Goal: Check status: Check status

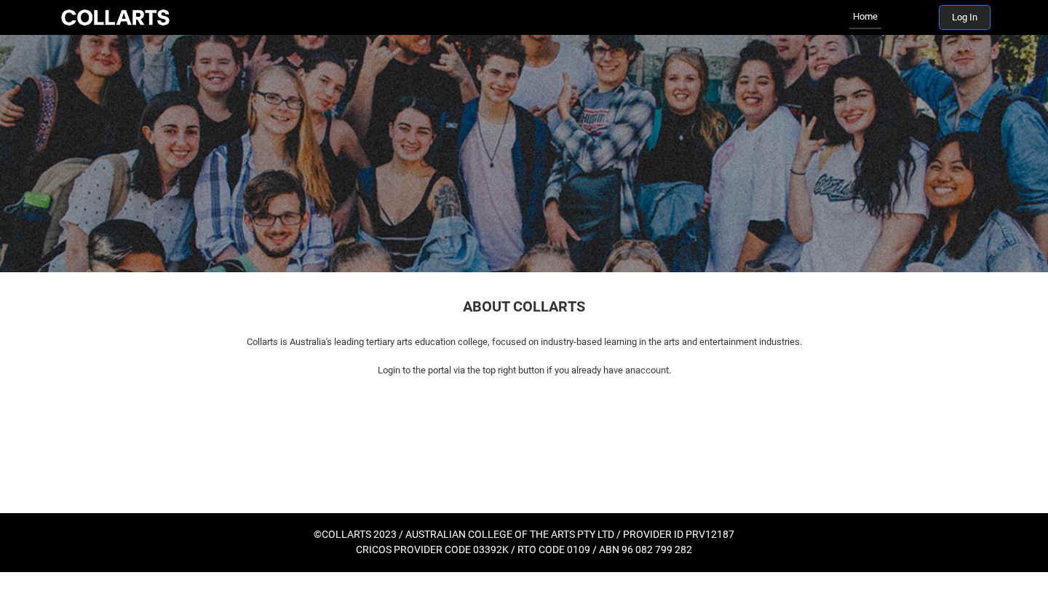
click at [987, 17] on button "Log In" at bounding box center [964, 17] width 50 height 23
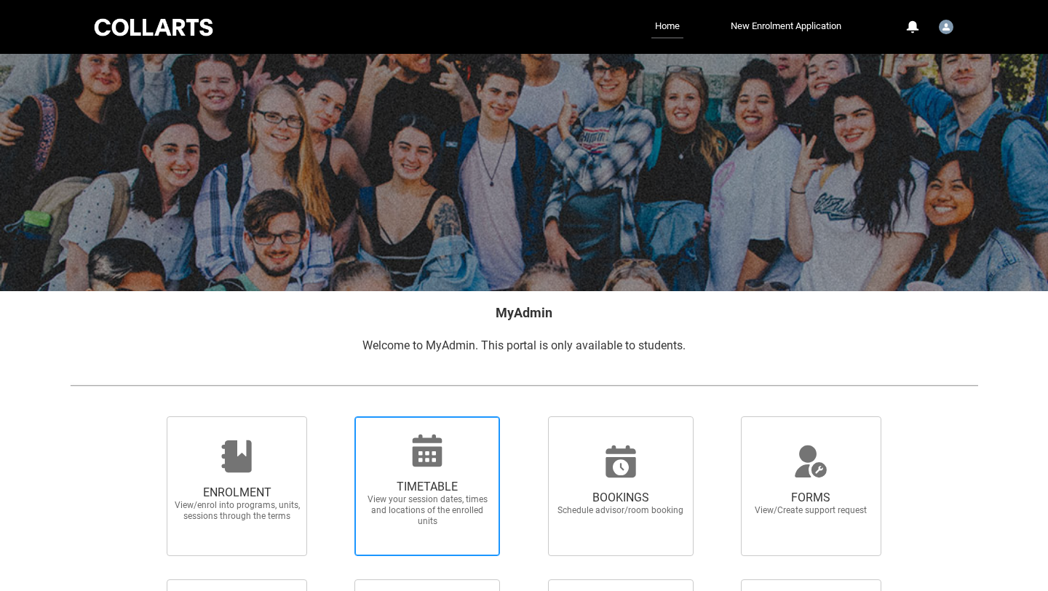
click at [426, 463] on icon at bounding box center [428, 450] width 30 height 32
click at [336, 416] on input "TIMETABLE View your session dates, times and locations of the enrolled units" at bounding box center [335, 415] width 1 height 1
radio input "true"
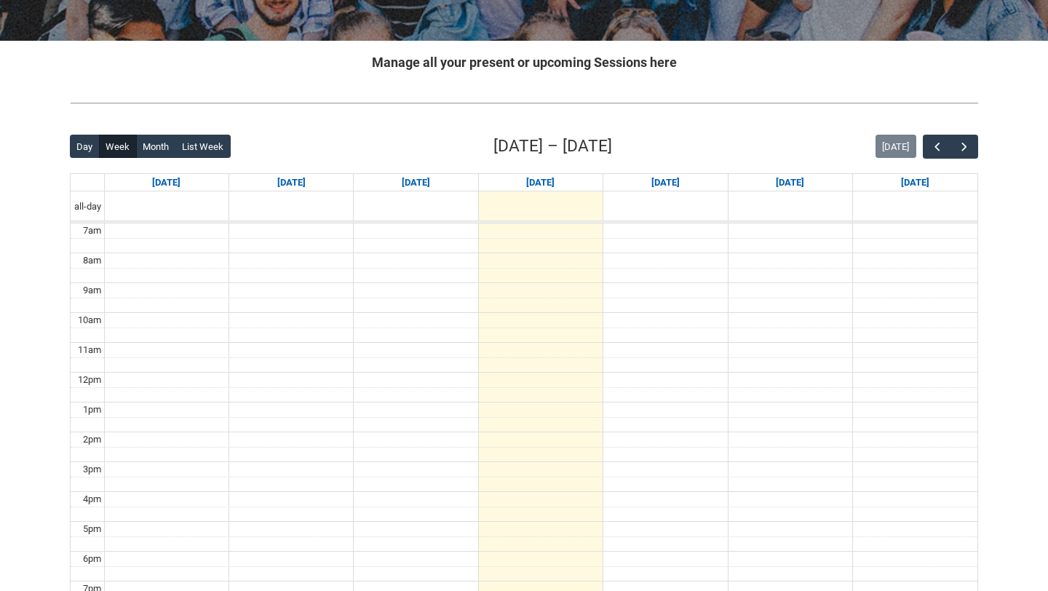
scroll to position [280, 0]
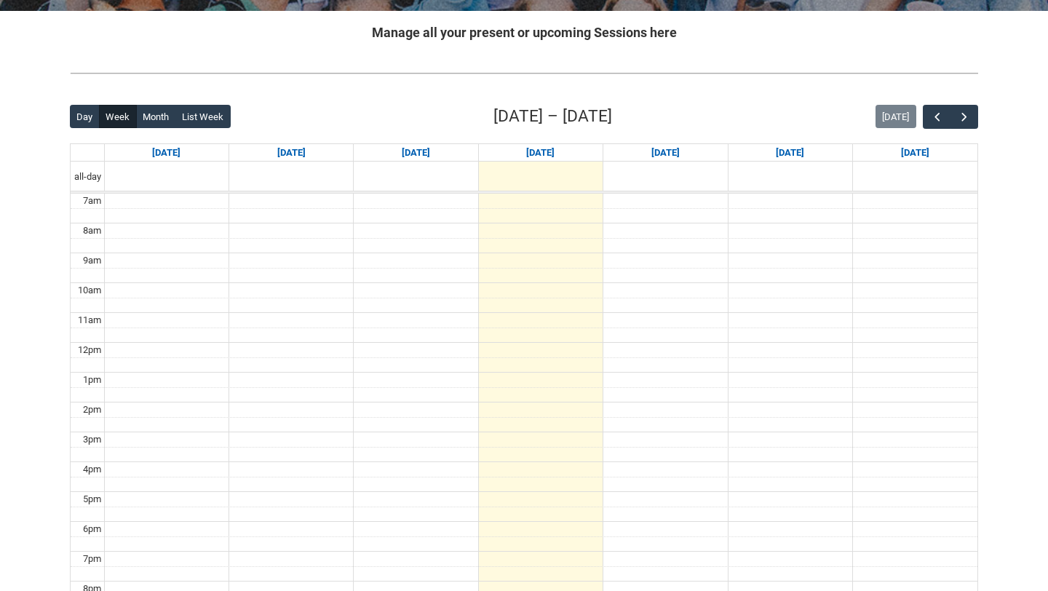
click at [965, 130] on div "Day Week Month List Week Sep 7 – 13, 2025 Today Sun 9/7 Mon 9/8 Tue 9/9 Wed 9/1…" at bounding box center [524, 387] width 908 height 567
click at [965, 119] on span "button" at bounding box center [964, 117] width 15 height 15
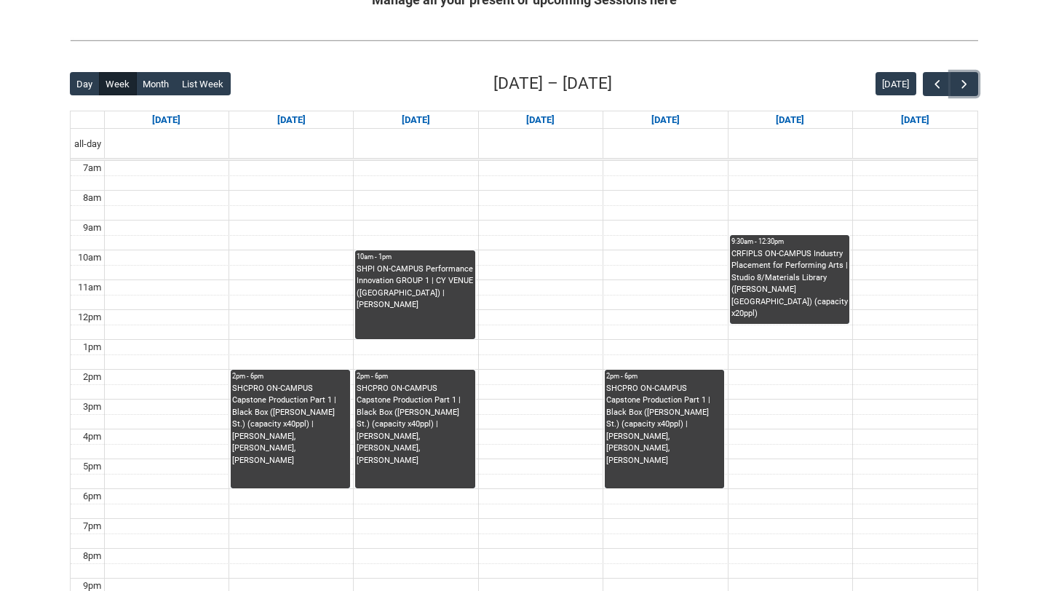
scroll to position [316, 0]
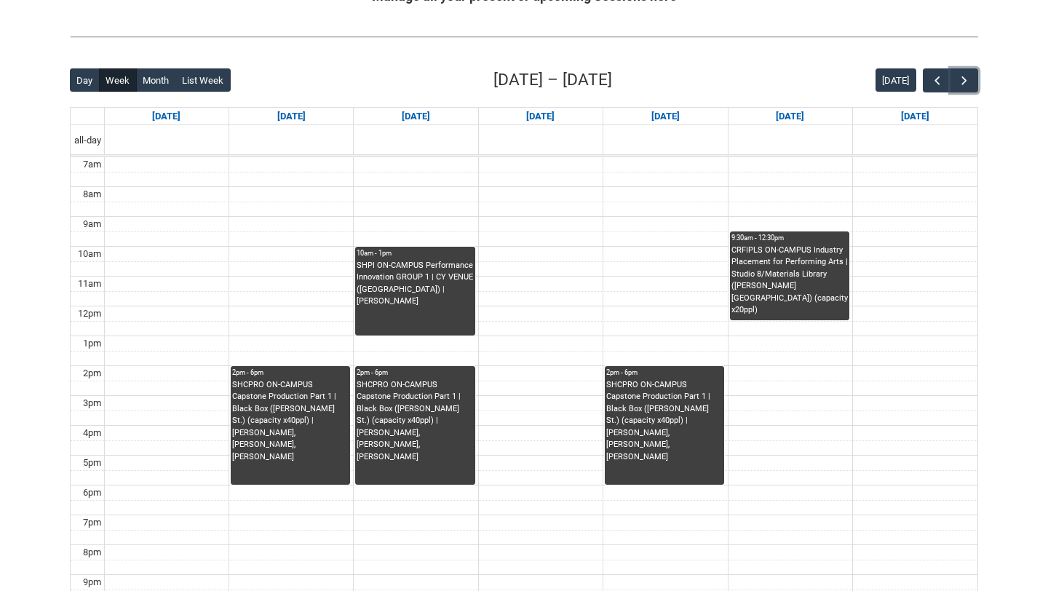
click at [686, 348] on td at bounding box center [540, 343] width 873 height 15
click at [964, 76] on span "button" at bounding box center [964, 80] width 15 height 15
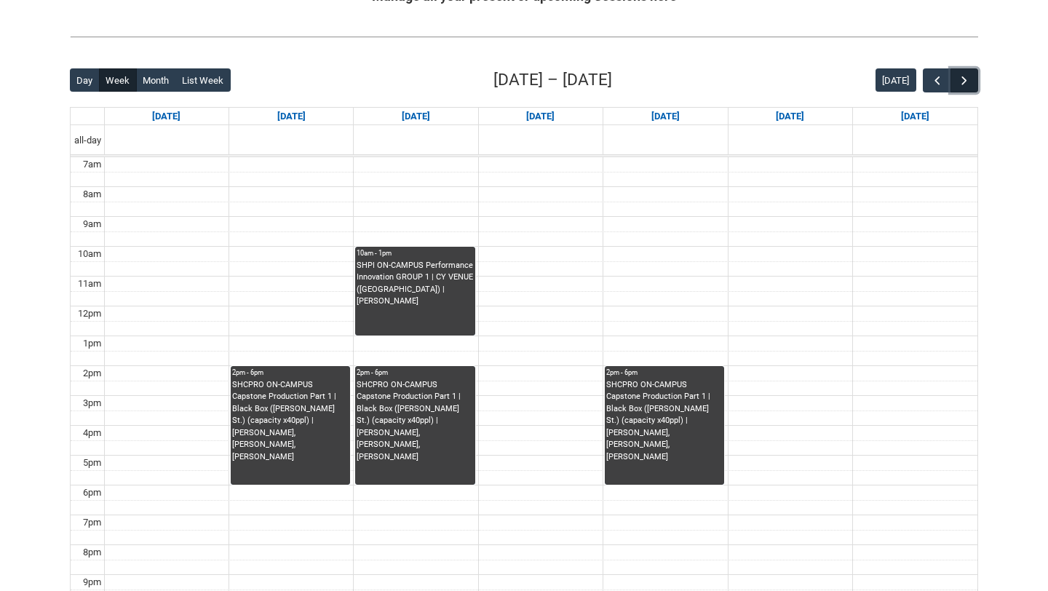
click at [964, 76] on span "button" at bounding box center [964, 80] width 15 height 15
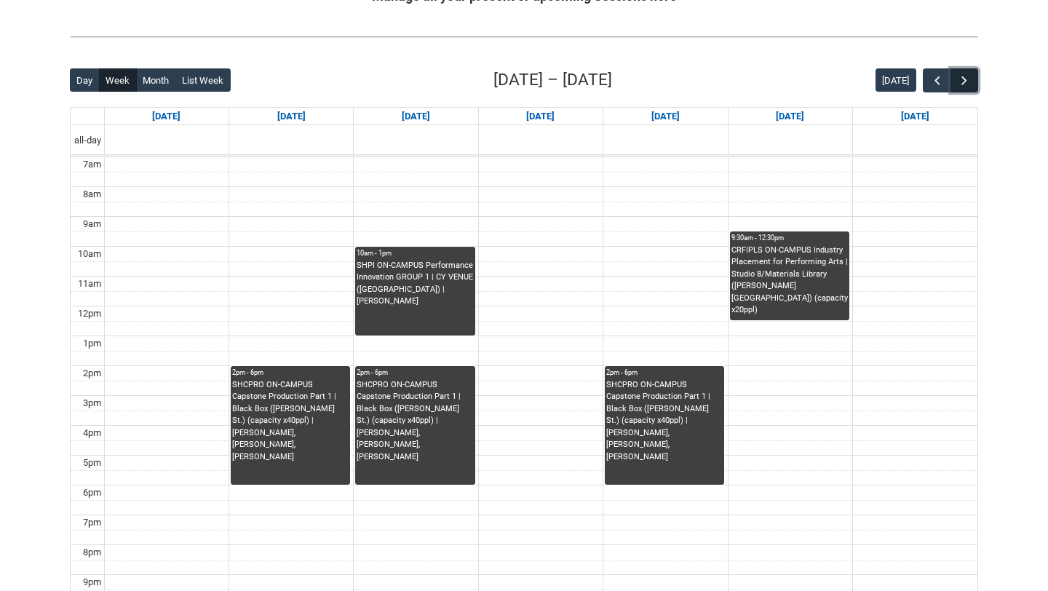
click at [964, 76] on span "button" at bounding box center [964, 80] width 15 height 15
